Goal: Find specific page/section: Find specific page/section

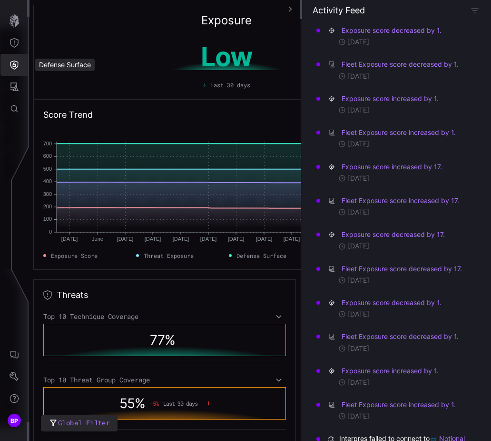
click at [23, 64] on button "Defense Surface" at bounding box center [14, 65] width 28 height 22
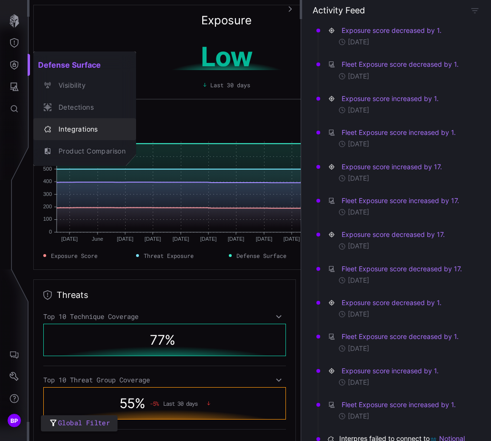
click at [82, 130] on div "Integrations" at bounding box center [90, 129] width 72 height 12
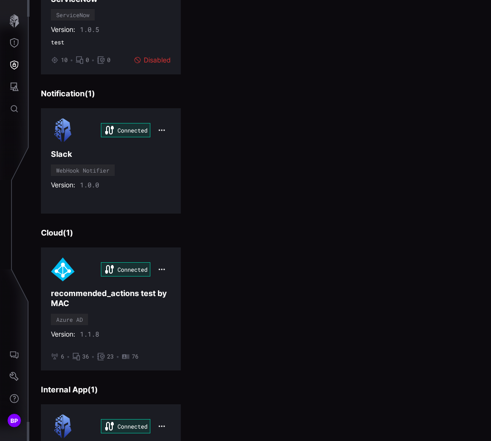
scroll to position [1297, 0]
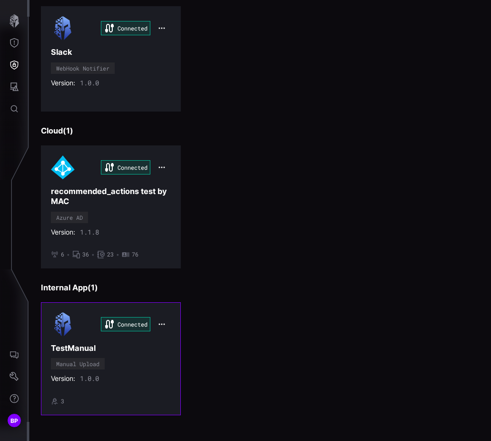
click at [134, 354] on div "Connected TestManual Manual Upload Version: 1.0.0 • 3" at bounding box center [111, 358] width 120 height 92
